Goal: Task Accomplishment & Management: Manage account settings

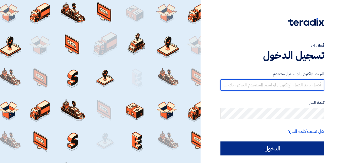
type input "waraich@hahest.com"
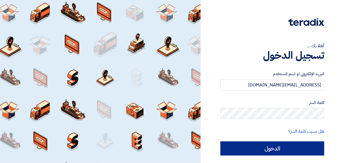
click at [250, 149] on input "الدخول" at bounding box center [272, 149] width 104 height 14
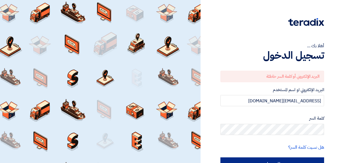
click at [250, 149] on div "هل نسيت كلمة السر؟" at bounding box center [272, 147] width 104 height 7
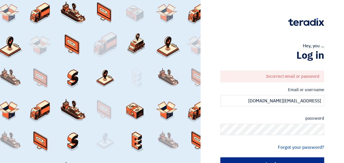
click at [251, 161] on input "Login" at bounding box center [272, 165] width 104 height 14
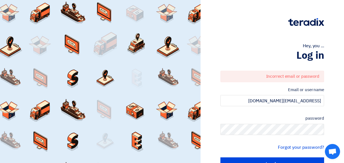
click at [141, 64] on div at bounding box center [100, 81] width 200 height 163
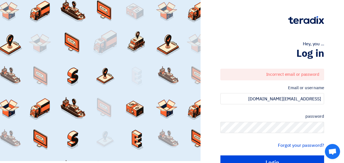
scroll to position [32, 0]
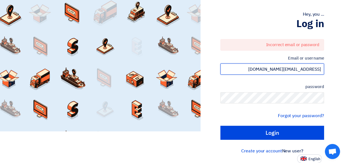
click at [277, 71] on input "waraich@hahest.com" at bounding box center [272, 69] width 104 height 11
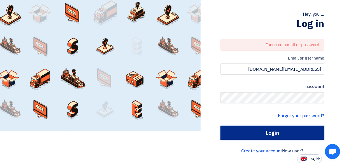
click at [262, 130] on input "Login" at bounding box center [272, 133] width 104 height 14
